Goal: Navigation & Orientation: Go to known website

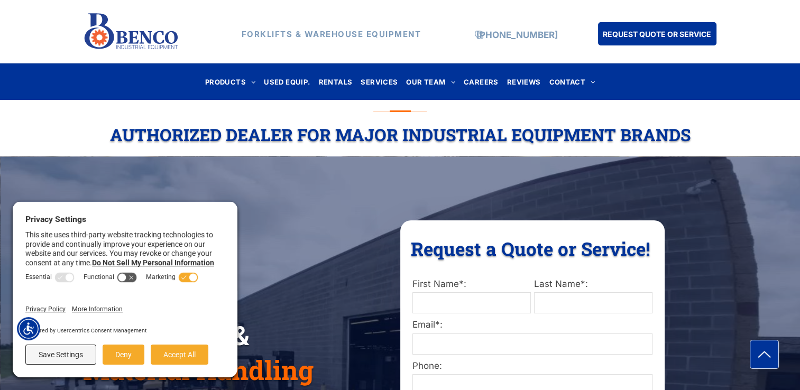
drag, startPoint x: 182, startPoint y: 362, endPoint x: 237, endPoint y: 352, distance: 55.4
click at [191, 360] on button "Accept All" at bounding box center [180, 355] width 58 height 20
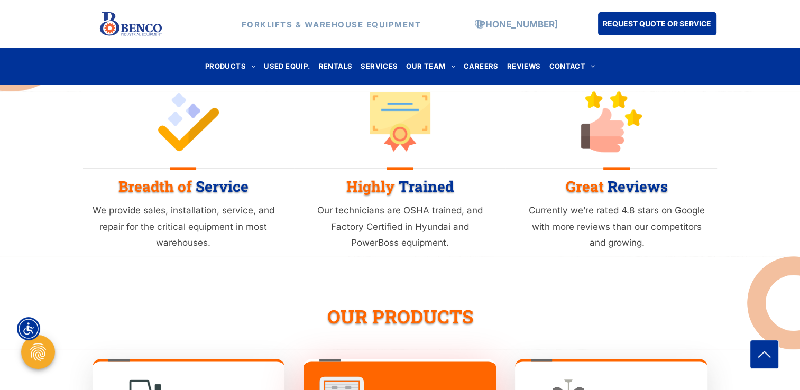
scroll to position [1225, 0]
